Goal: Check status: Check status

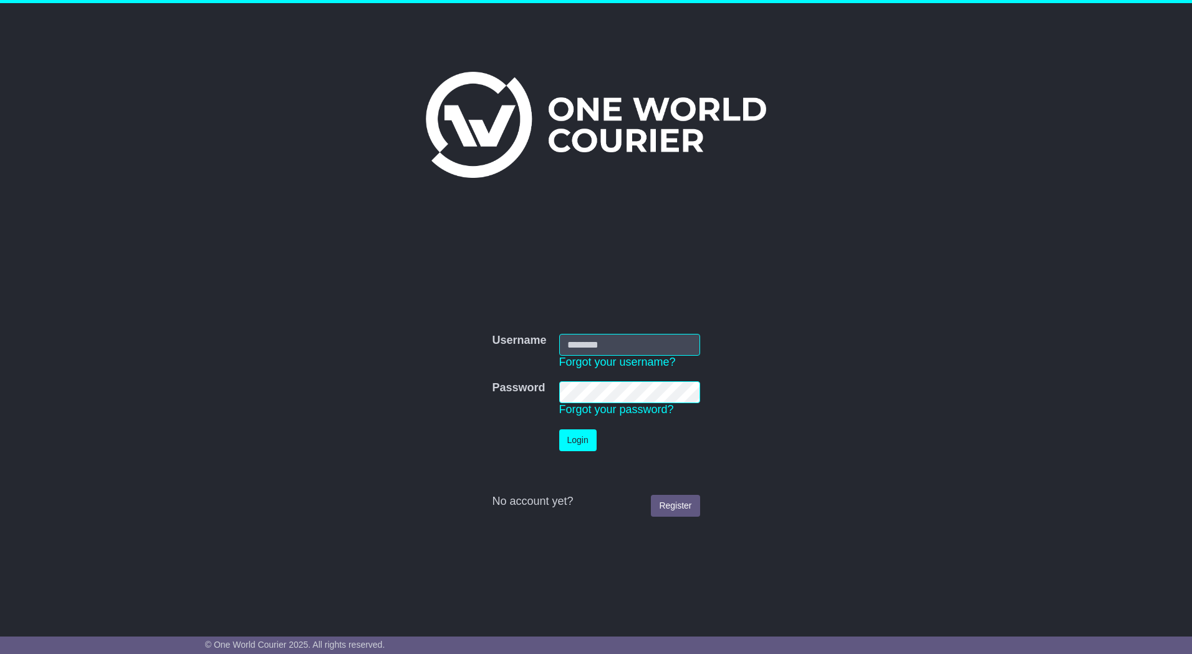
type input "*********"
click at [581, 445] on button "Login" at bounding box center [577, 440] width 37 height 22
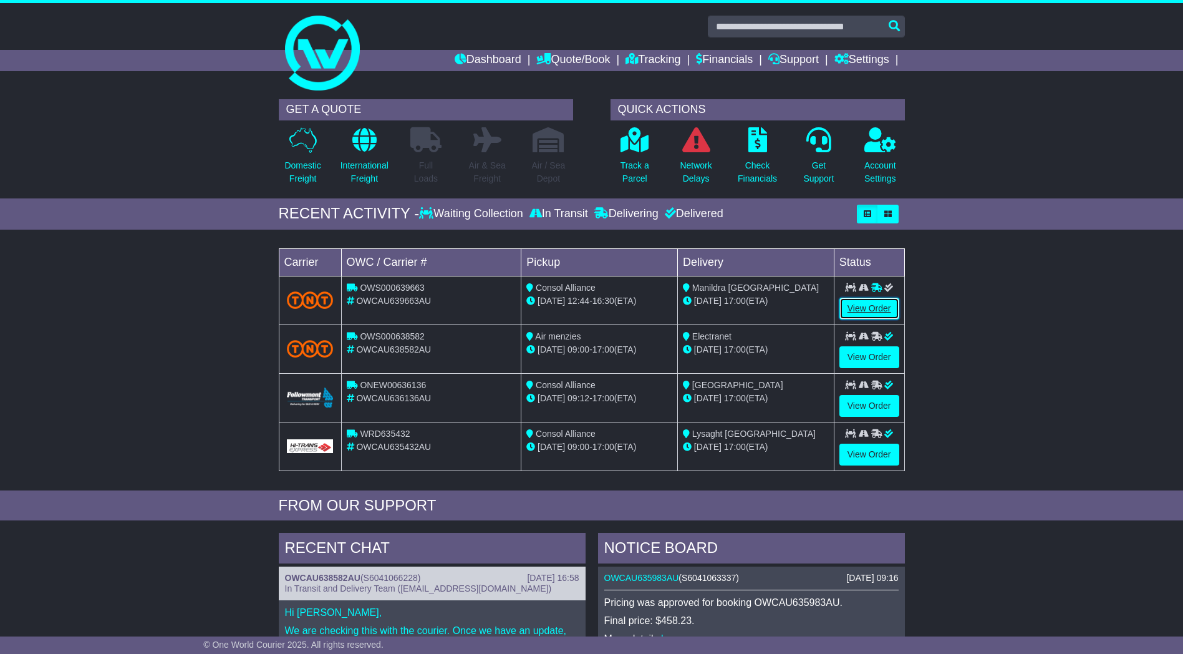
click at [876, 309] on link "View Order" at bounding box center [869, 308] width 60 height 22
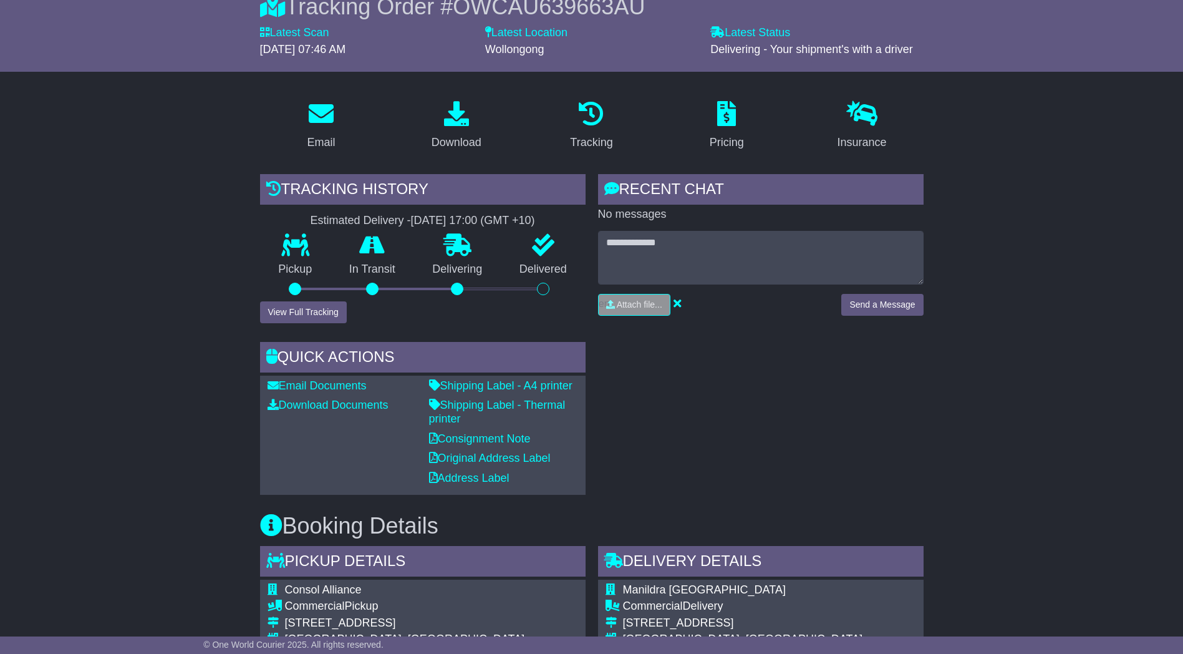
scroll to position [187, 0]
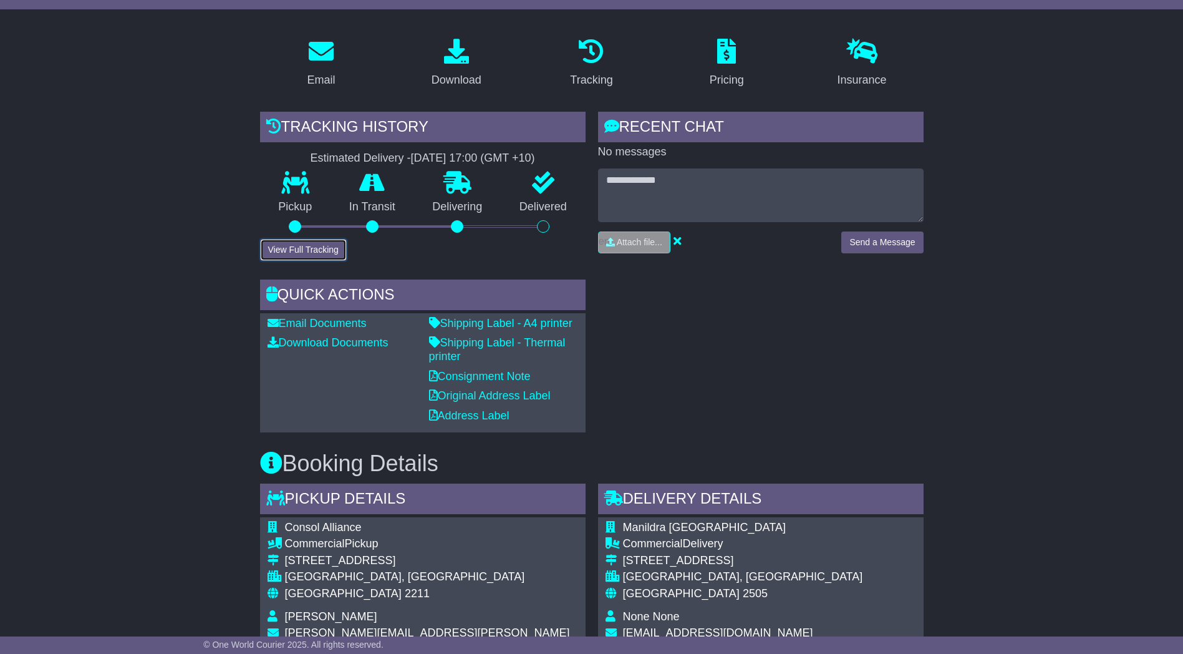
click at [296, 252] on button "View Full Tracking" at bounding box center [303, 250] width 87 height 22
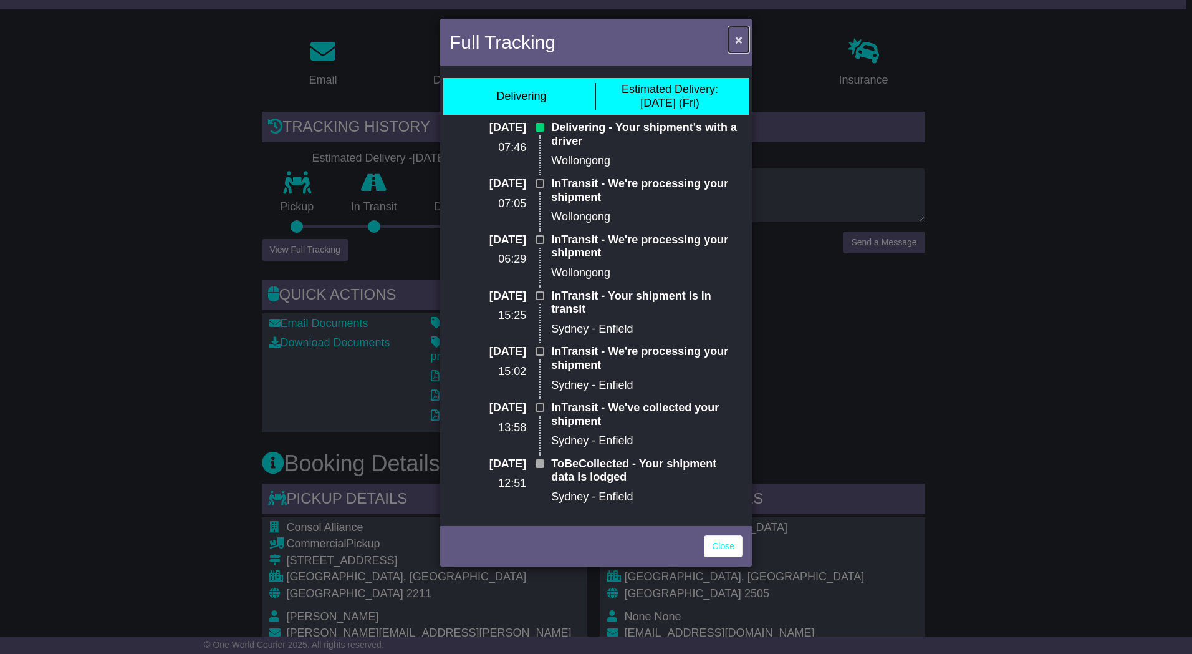
click at [735, 43] on span "×" at bounding box center [738, 39] width 7 height 14
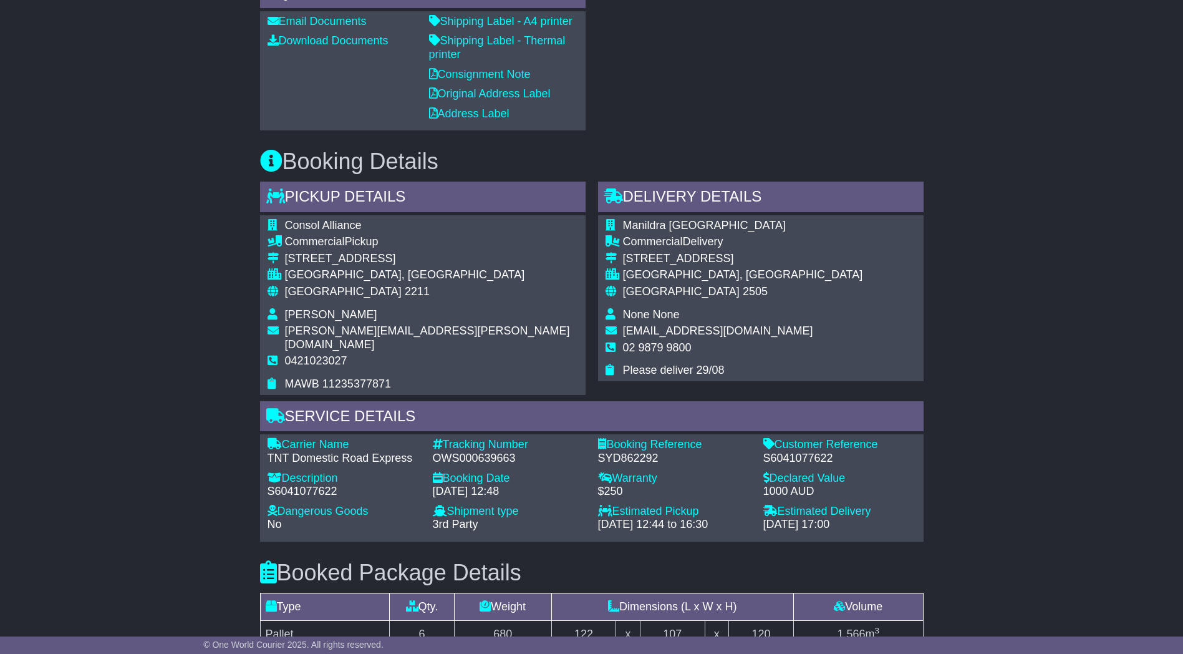
scroll to position [364, 0]
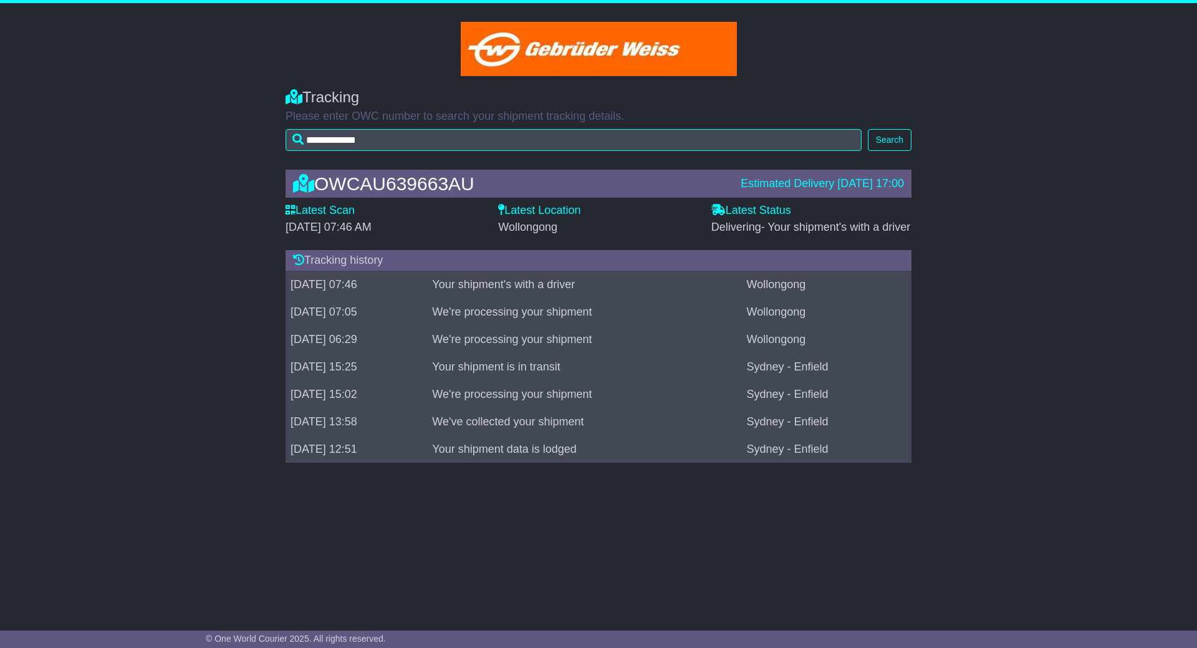
drag, startPoint x: 476, startPoint y: 291, endPoint x: 626, endPoint y: 283, distance: 149.9
click at [626, 283] on td "Your shipment's with a driver" at bounding box center [584, 284] width 314 height 27
click at [191, 274] on div "OWCAU639663AU Estimated Delivery 29 Aug 2025 17:00 Latest Scan 29 August 2025 -…" at bounding box center [598, 319] width 1197 height 325
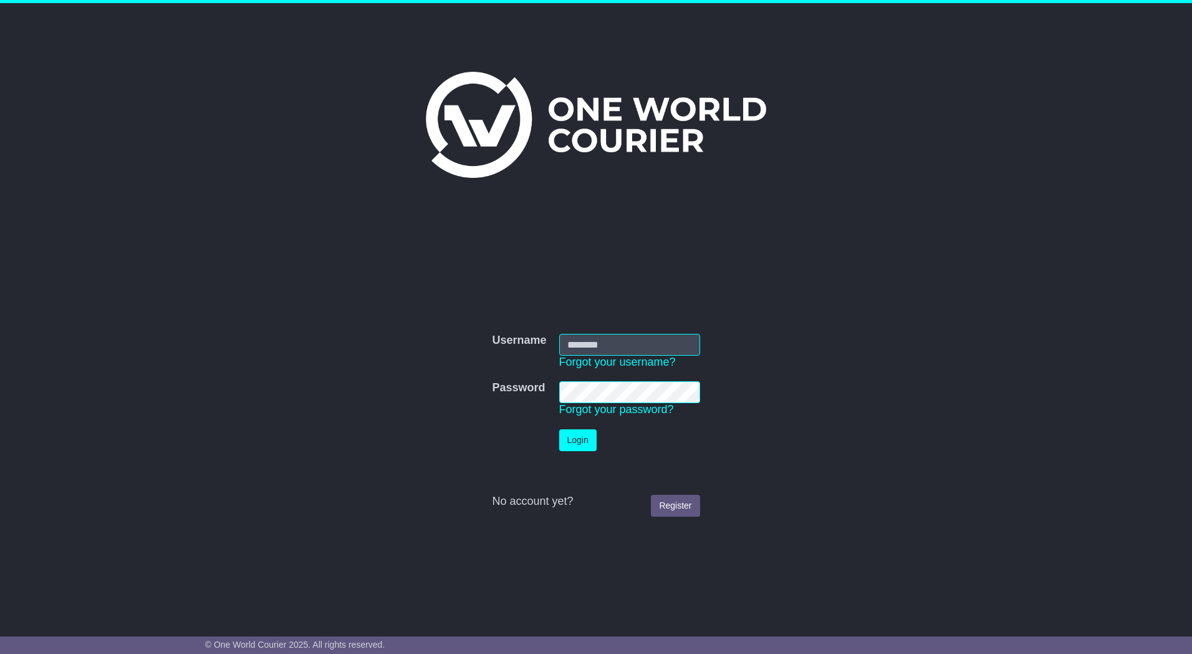
type input "*********"
click at [583, 445] on button "Login" at bounding box center [577, 440] width 37 height 22
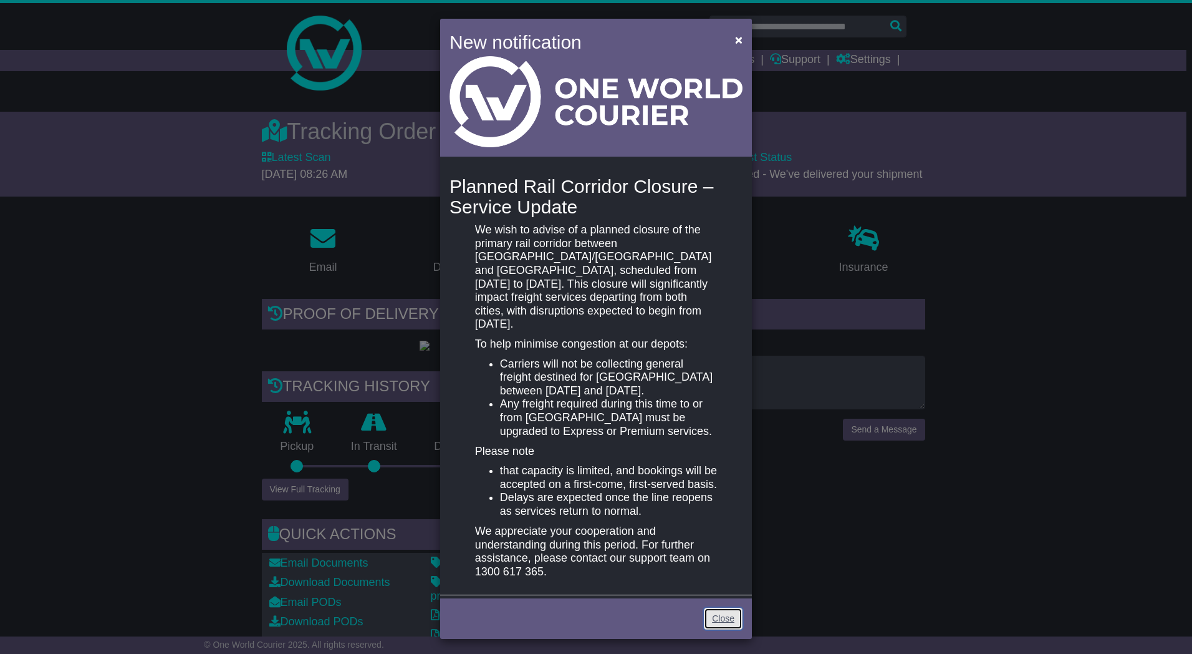
click at [728, 607] on link "Close" at bounding box center [723, 618] width 39 height 22
click at [738, 39] on span "×" at bounding box center [738, 39] width 7 height 14
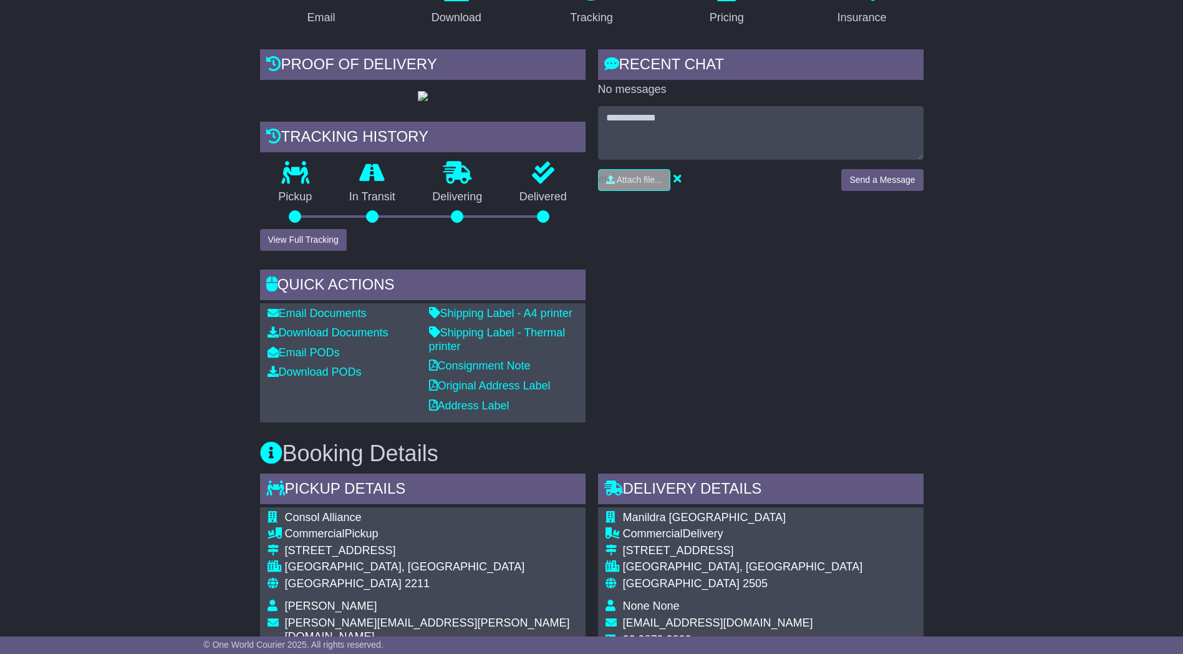
scroll to position [561, 0]
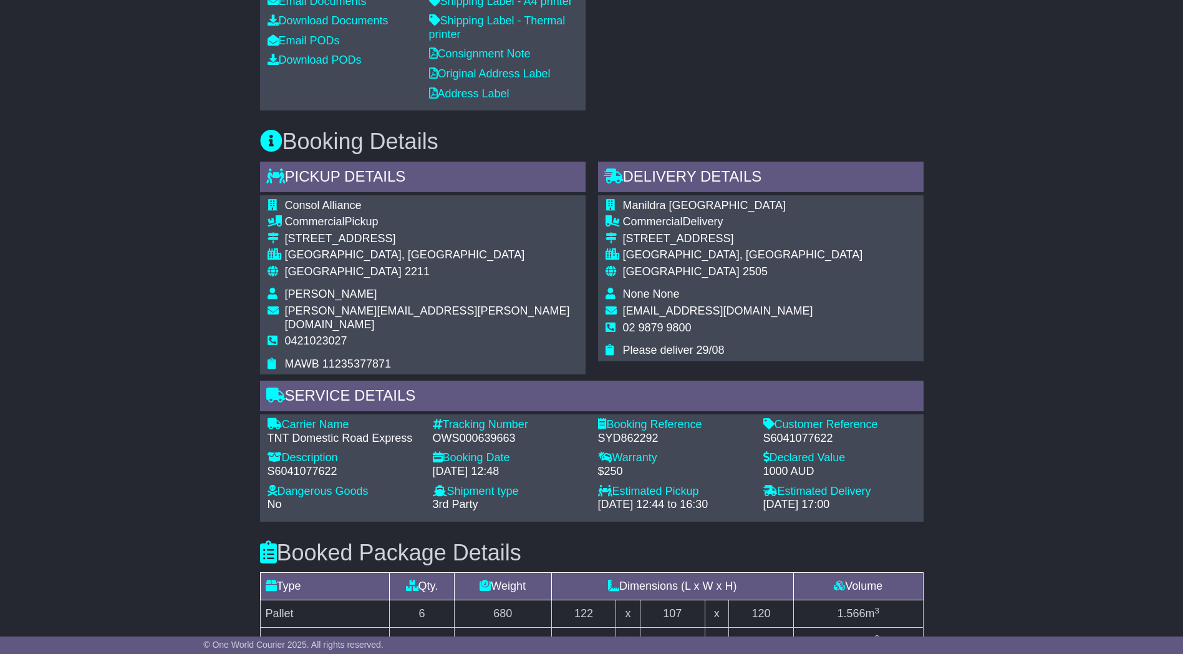
click at [490, 445] on div "OWS000639663" at bounding box center [509, 439] width 153 height 14
copy div "OWS000639663"
